Goal: Information Seeking & Learning: Learn about a topic

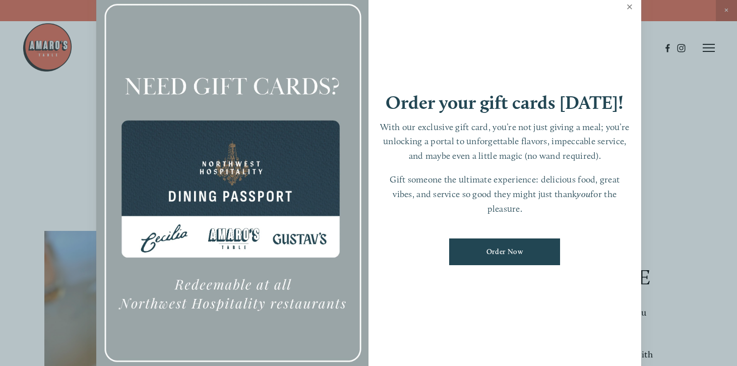
click at [628, 3] on link "Close" at bounding box center [630, 8] width 20 height 28
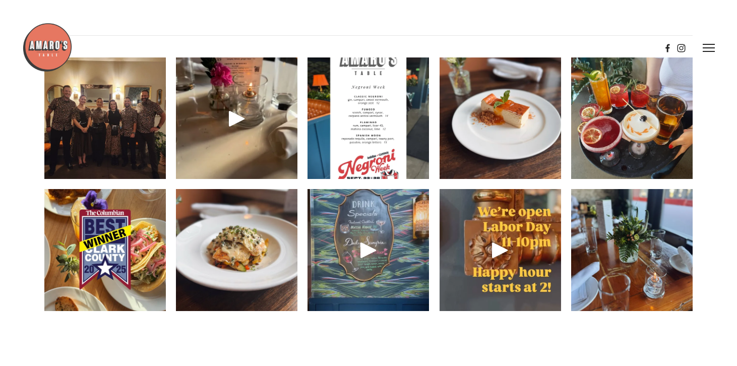
scroll to position [1406, 0]
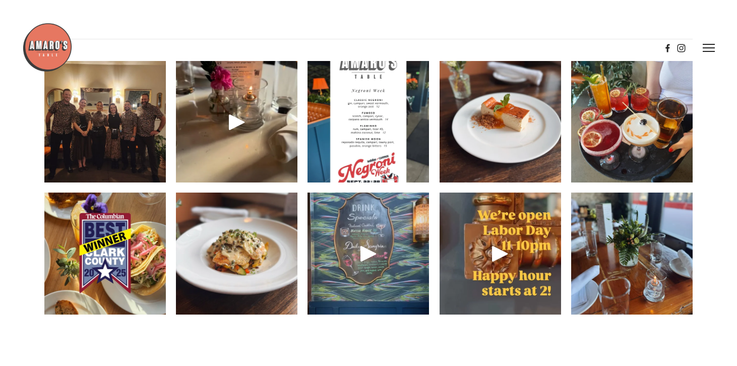
click at [365, 165] on img at bounding box center [367, 122] width 121 height 162
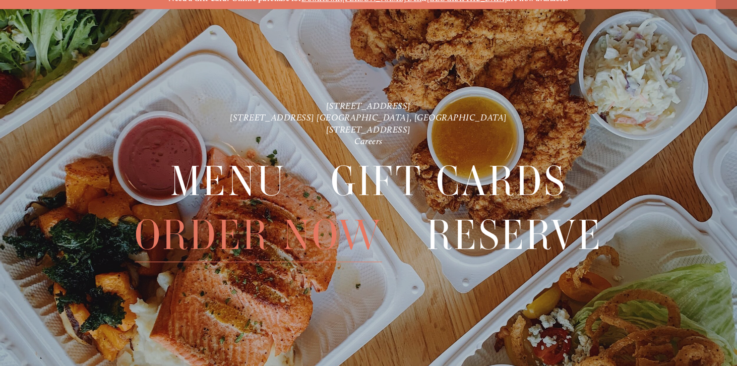
scroll to position [21, 0]
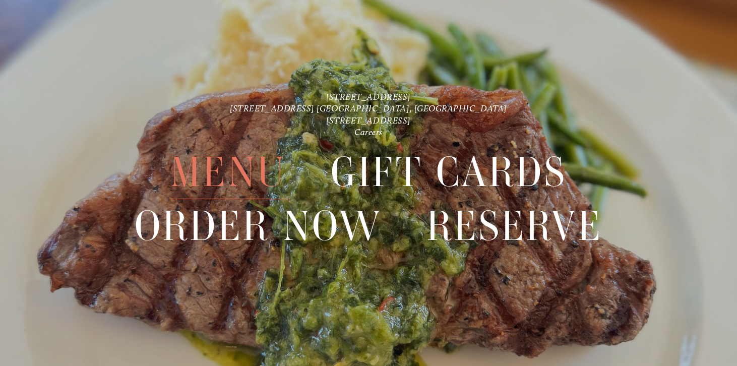
click at [231, 173] on span "Menu" at bounding box center [227, 172] width 115 height 54
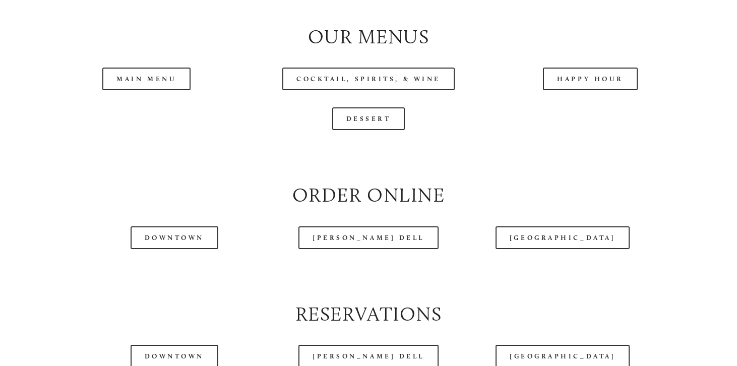
scroll to position [1022, 0]
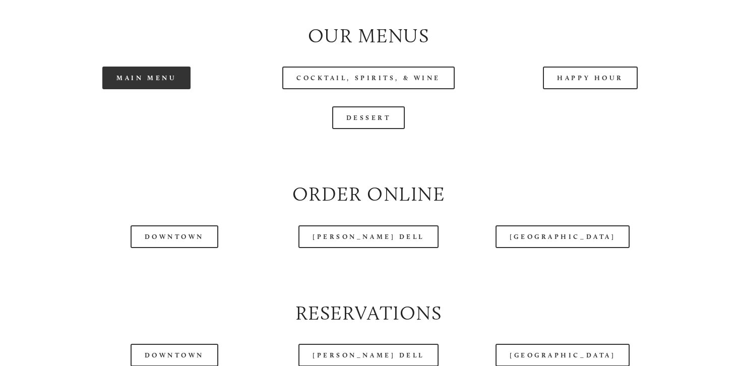
click at [169, 89] on link "Main Menu" at bounding box center [146, 78] width 88 height 23
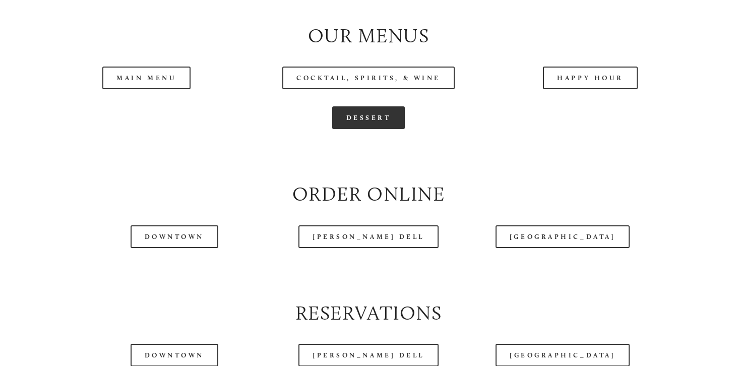
click at [374, 129] on link "Dessert" at bounding box center [368, 117] width 73 height 23
